Goal: Task Accomplishment & Management: Manage account settings

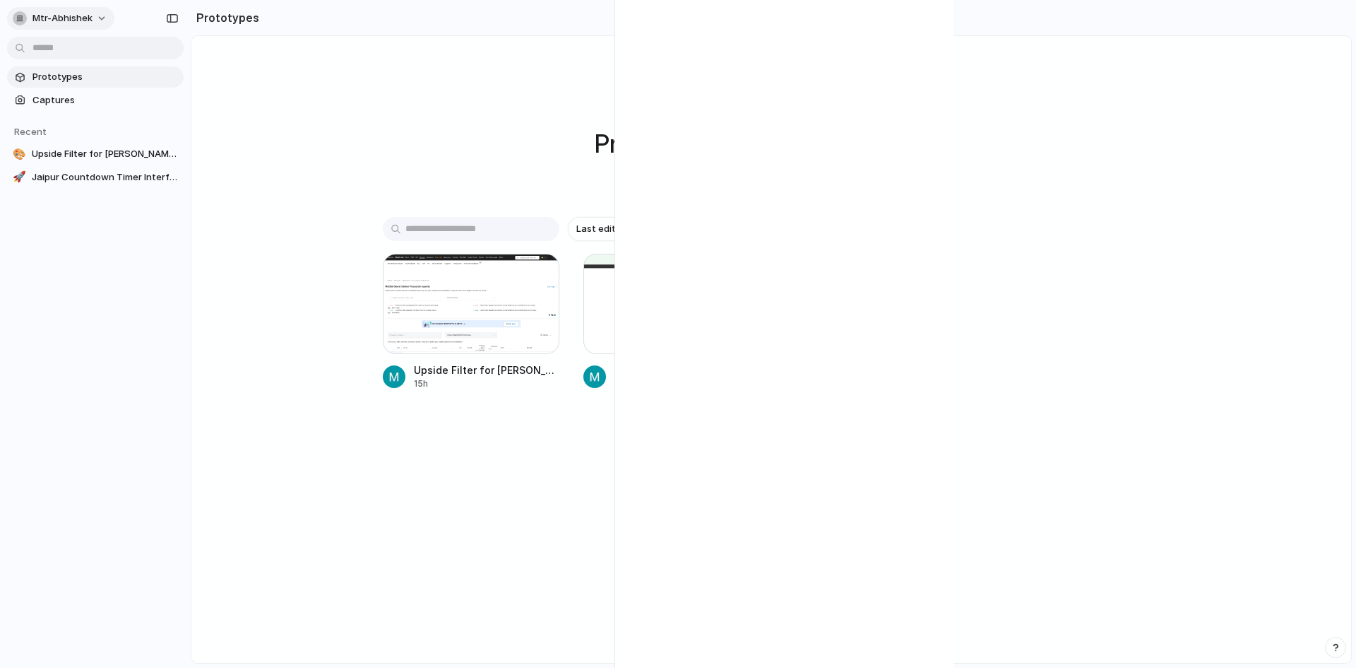
click at [90, 12] on span "mtr-abhishek" at bounding box center [62, 18] width 60 height 14
click at [67, 50] on span "Settings" at bounding box center [51, 50] width 39 height 14
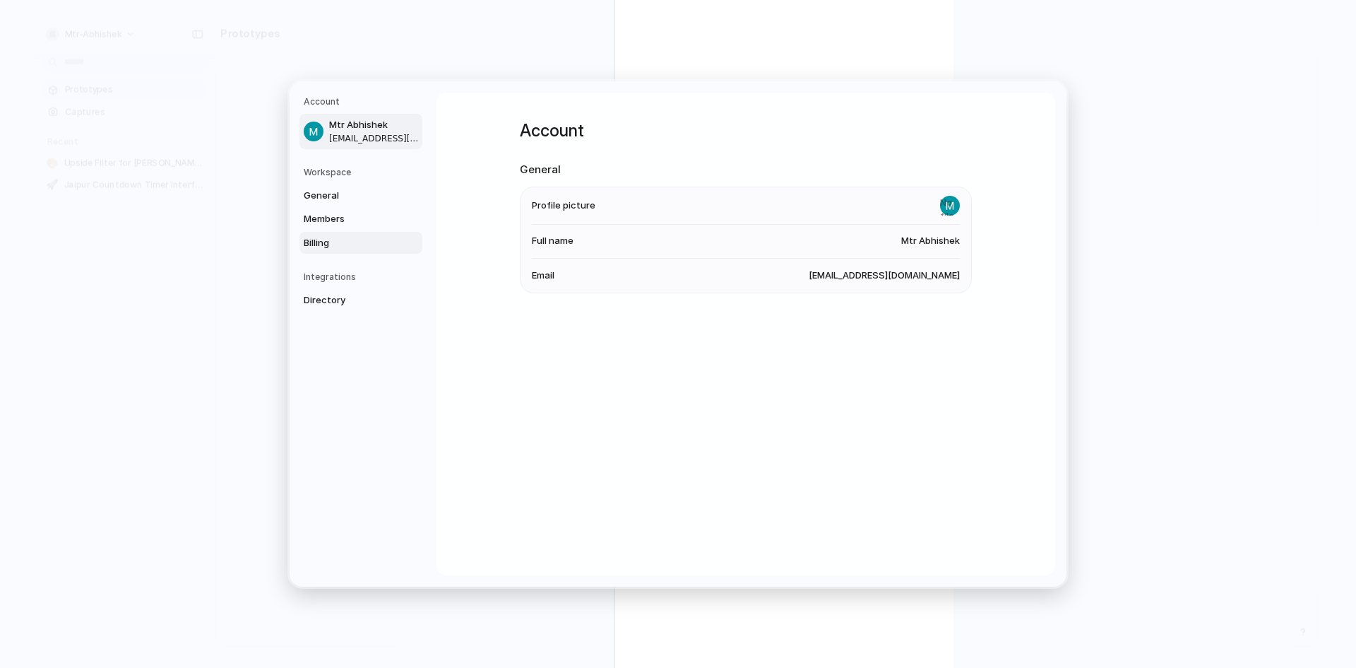
click at [322, 248] on span "Billing" at bounding box center [349, 243] width 90 height 14
